Goal: Check status: Check status

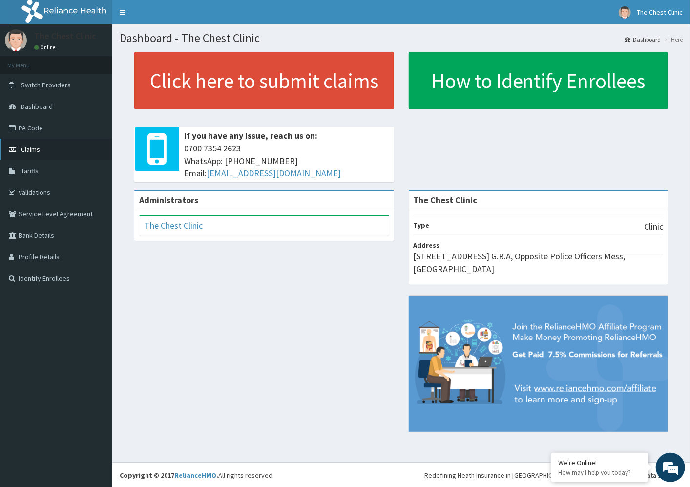
click at [33, 148] on span "Claims" at bounding box center [30, 149] width 19 height 9
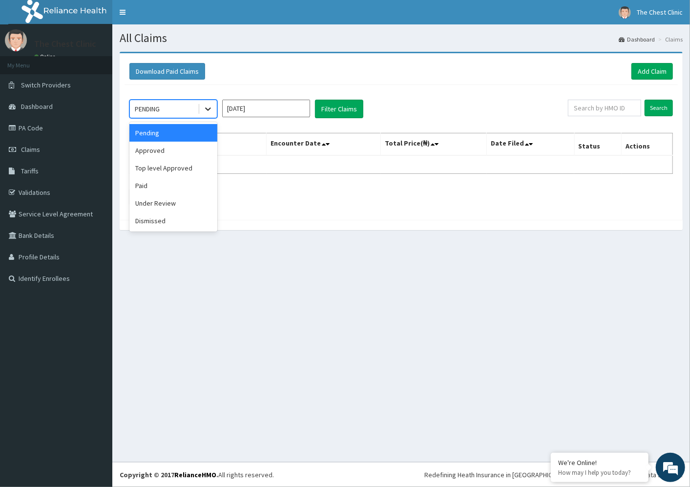
click at [209, 108] on icon at bounding box center [208, 109] width 6 height 3
click at [174, 183] on div "Paid" at bounding box center [173, 186] width 88 height 18
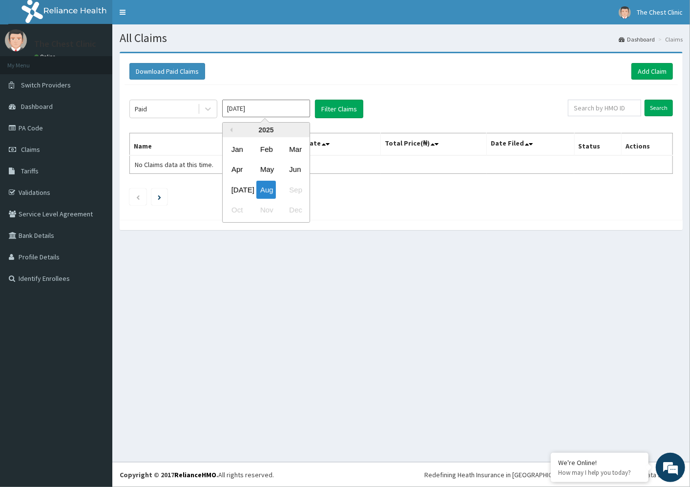
click at [297, 110] on input "Aug 2025" at bounding box center [266, 109] width 88 height 18
click at [265, 171] on div "May" at bounding box center [266, 170] width 20 height 18
click at [324, 111] on button "Filter Claims" at bounding box center [339, 109] width 48 height 19
click at [331, 110] on button "Filter Claims" at bounding box center [339, 109] width 48 height 19
click at [281, 110] on input "May 2025" at bounding box center [266, 109] width 88 height 18
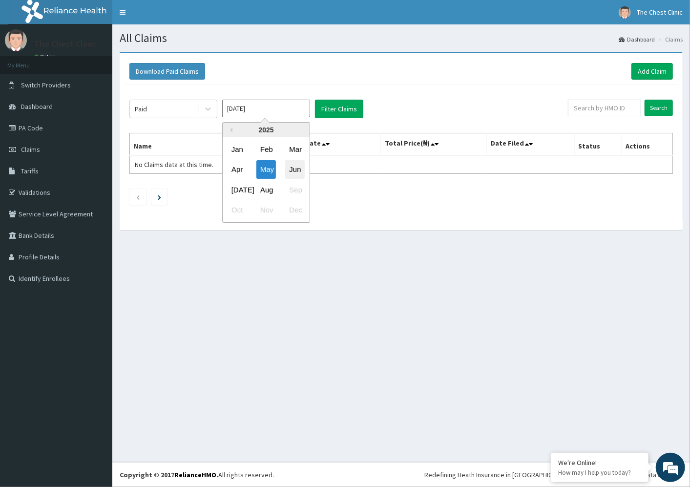
click at [296, 164] on div "Jun" at bounding box center [295, 170] width 20 height 18
click at [344, 113] on button "Filter Claims" at bounding box center [339, 109] width 48 height 19
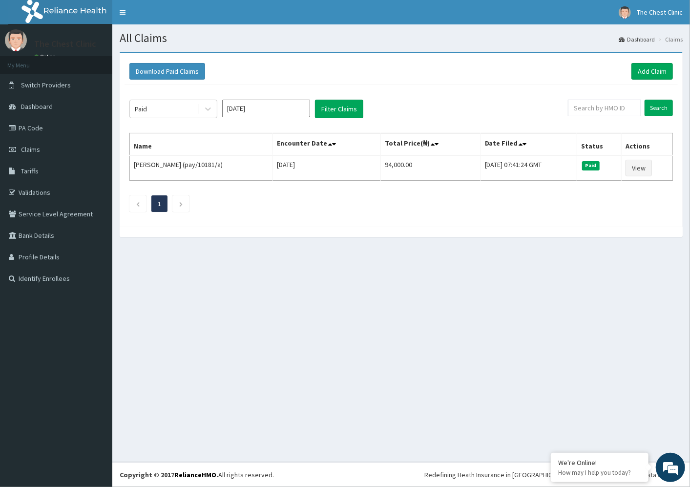
click at [282, 98] on div "Paid Jun 2025 Filter Claims Search Name Encounter Date Total Price(₦) Date File…" at bounding box center [401, 153] width 553 height 137
click at [286, 110] on input "Jun 2025" at bounding box center [266, 109] width 88 height 18
click at [237, 196] on div "Jul" at bounding box center [238, 190] width 20 height 18
type input "Jul 2025"
click at [350, 108] on button "Filter Claims" at bounding box center [339, 109] width 48 height 19
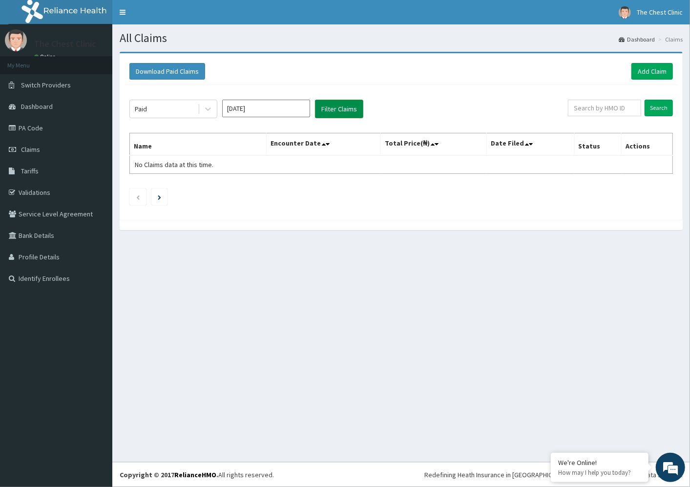
click at [344, 107] on button "Filter Claims" at bounding box center [339, 109] width 48 height 19
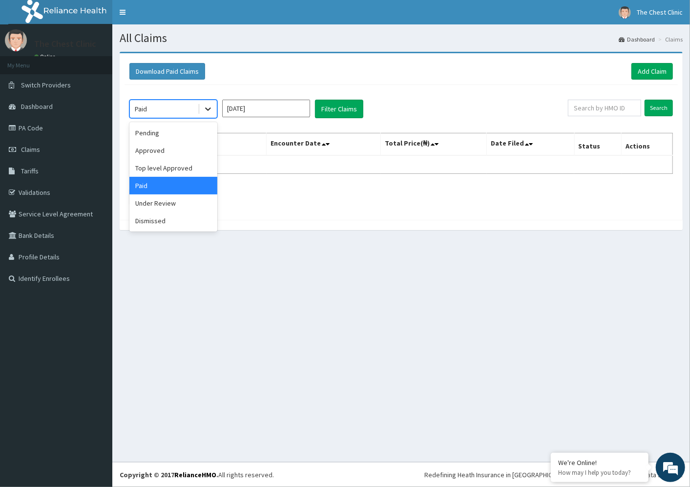
click at [200, 108] on div at bounding box center [208, 109] width 18 height 18
click at [159, 138] on div "Pending" at bounding box center [173, 133] width 88 height 18
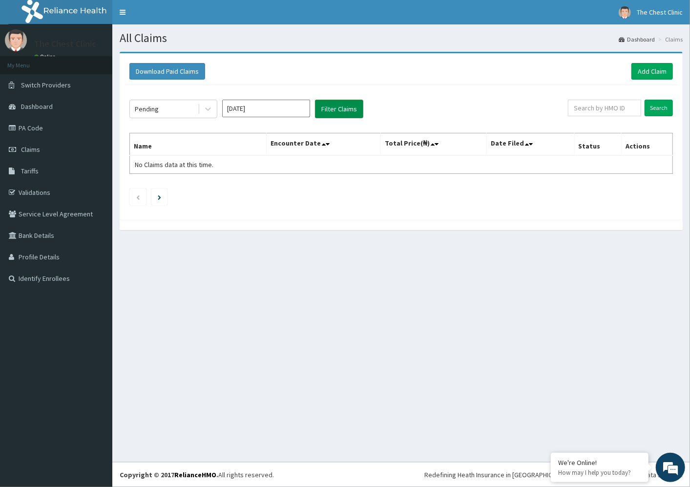
click at [326, 108] on button "Filter Claims" at bounding box center [339, 109] width 48 height 19
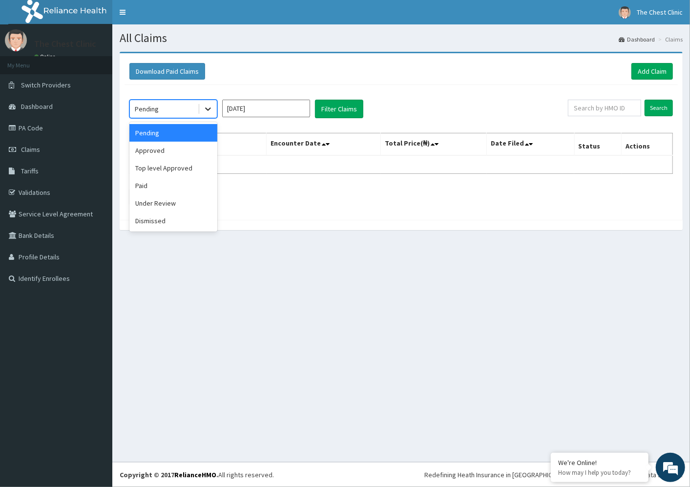
click at [207, 108] on icon at bounding box center [208, 109] width 10 height 10
click at [170, 202] on div "Under Review" at bounding box center [173, 203] width 88 height 18
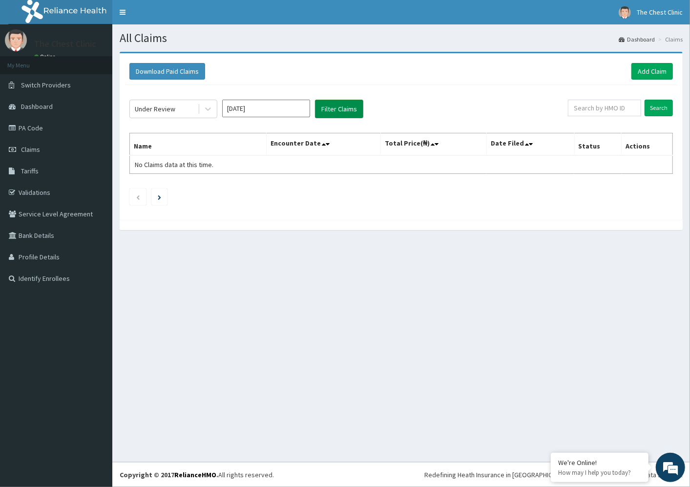
click at [330, 109] on button "Filter Claims" at bounding box center [339, 109] width 48 height 19
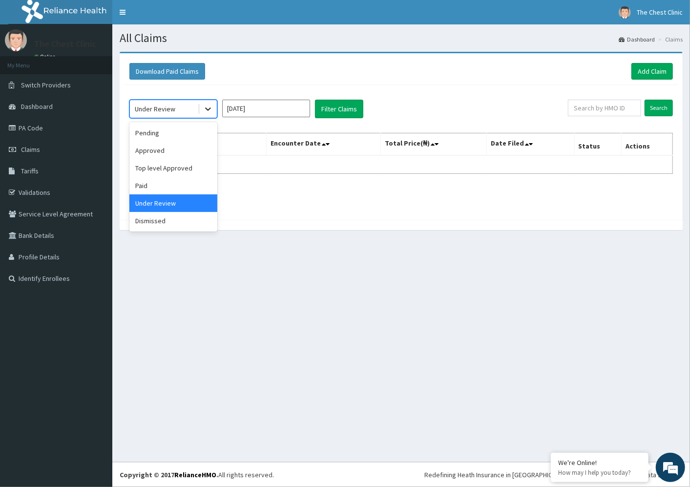
click at [207, 108] on icon at bounding box center [208, 109] width 10 height 10
click at [149, 151] on div "Approved" at bounding box center [173, 151] width 88 height 18
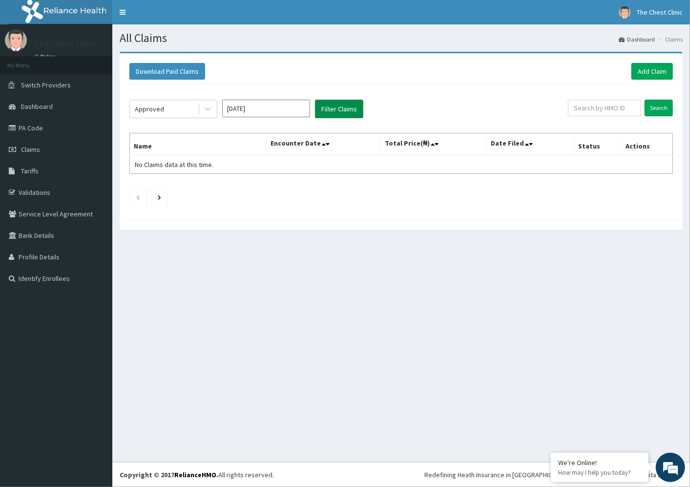
click at [326, 109] on button "Filter Claims" at bounding box center [339, 109] width 48 height 19
